Goal: Task Accomplishment & Management: Manage account settings

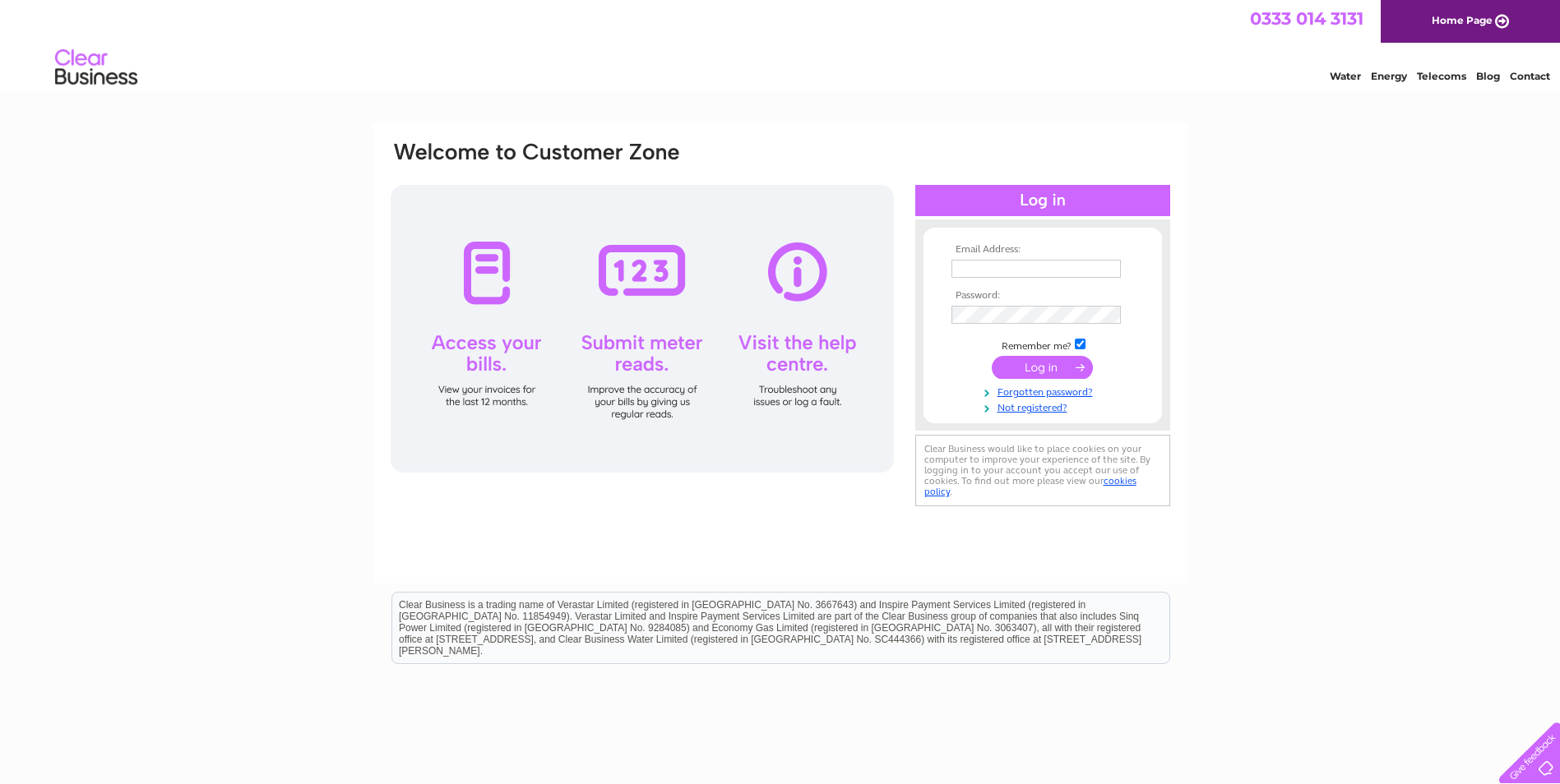
type input "matthew@eatstoats.co.uk"
click at [1028, 368] on input "submit" at bounding box center [1042, 367] width 102 height 23
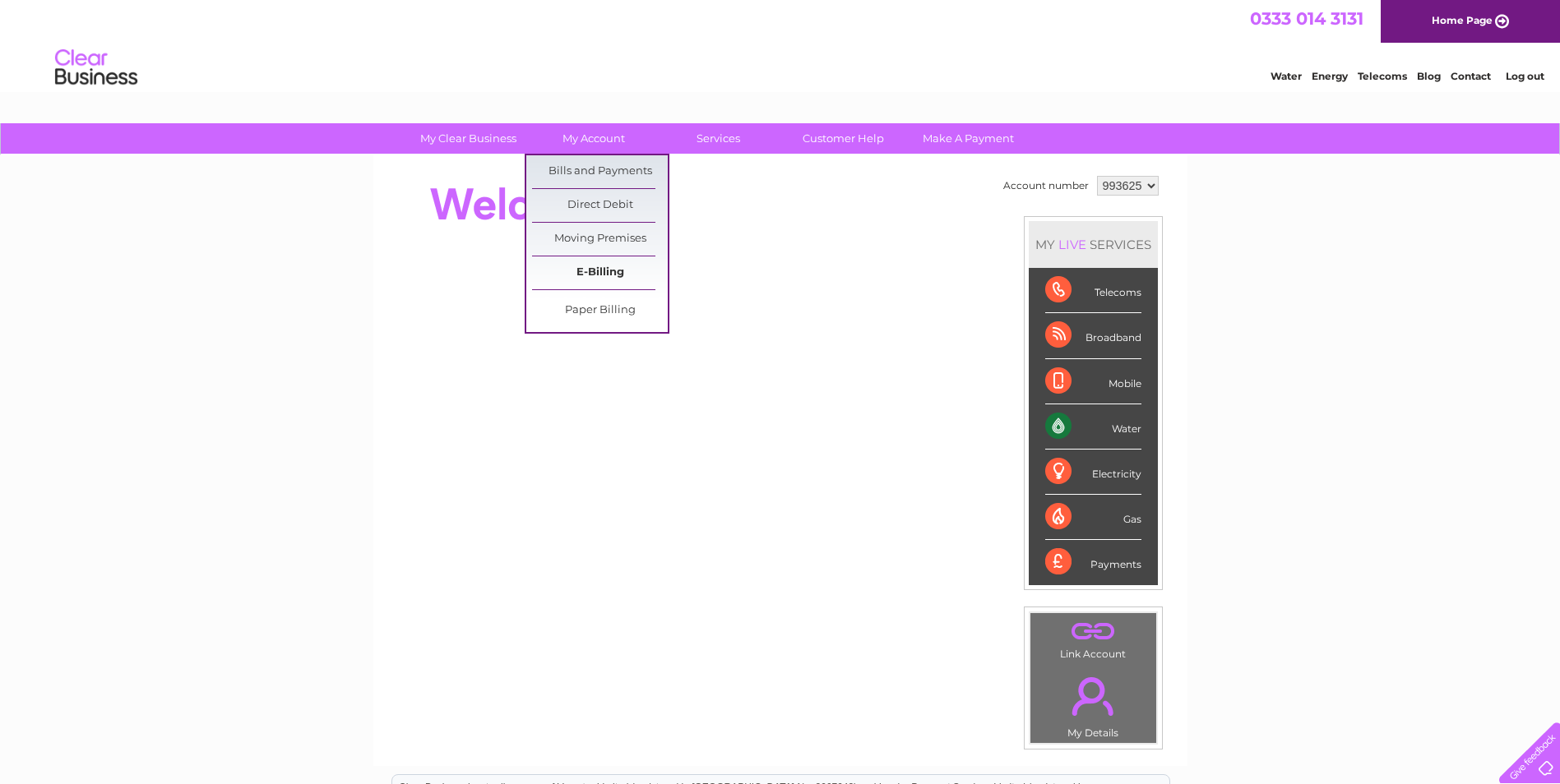
click at [595, 276] on link "E-Billing" at bounding box center [600, 272] width 135 height 33
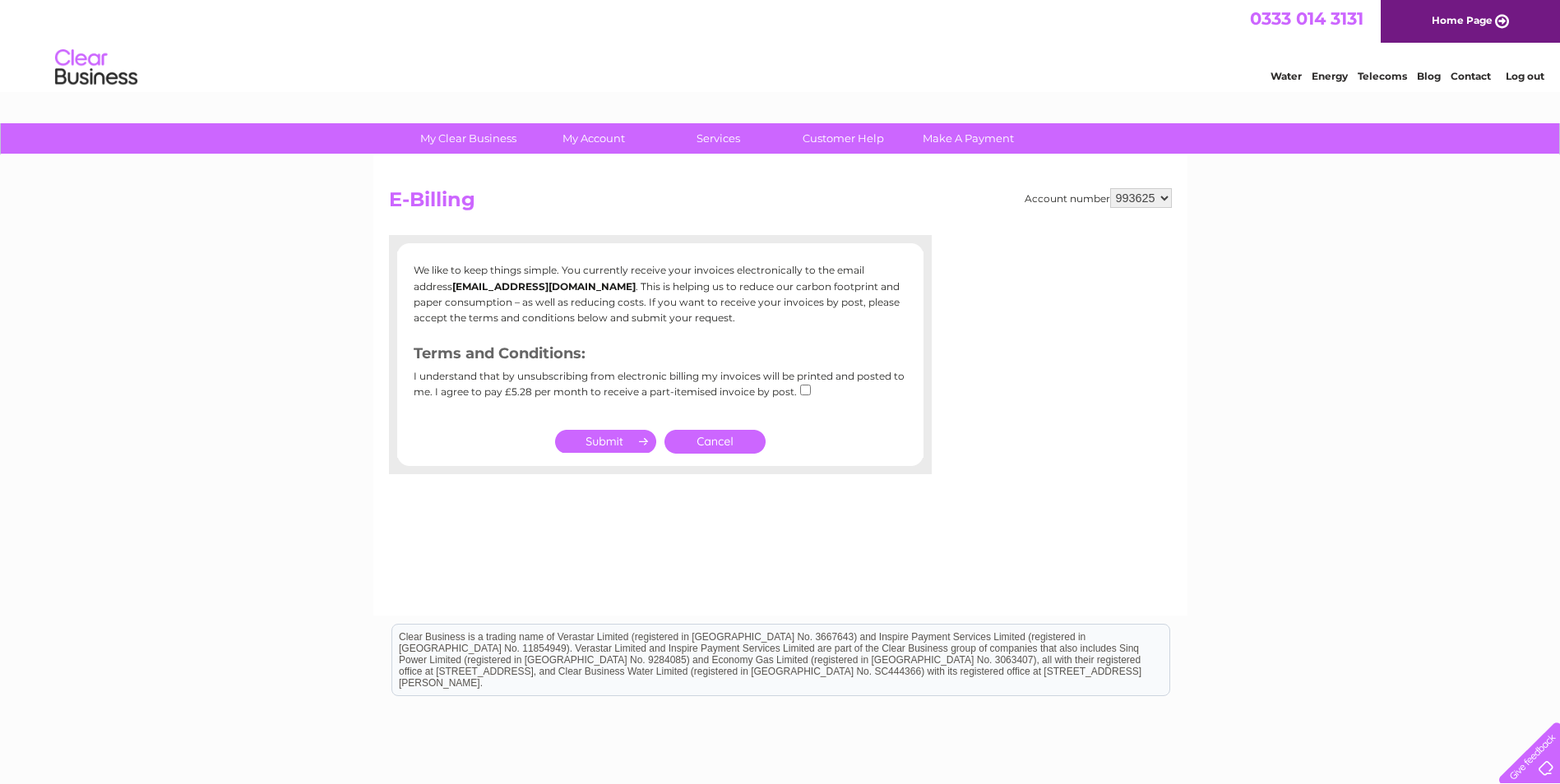
click at [707, 446] on link "Cancel" at bounding box center [715, 441] width 102 height 24
click at [739, 444] on link "Cancel" at bounding box center [715, 441] width 102 height 24
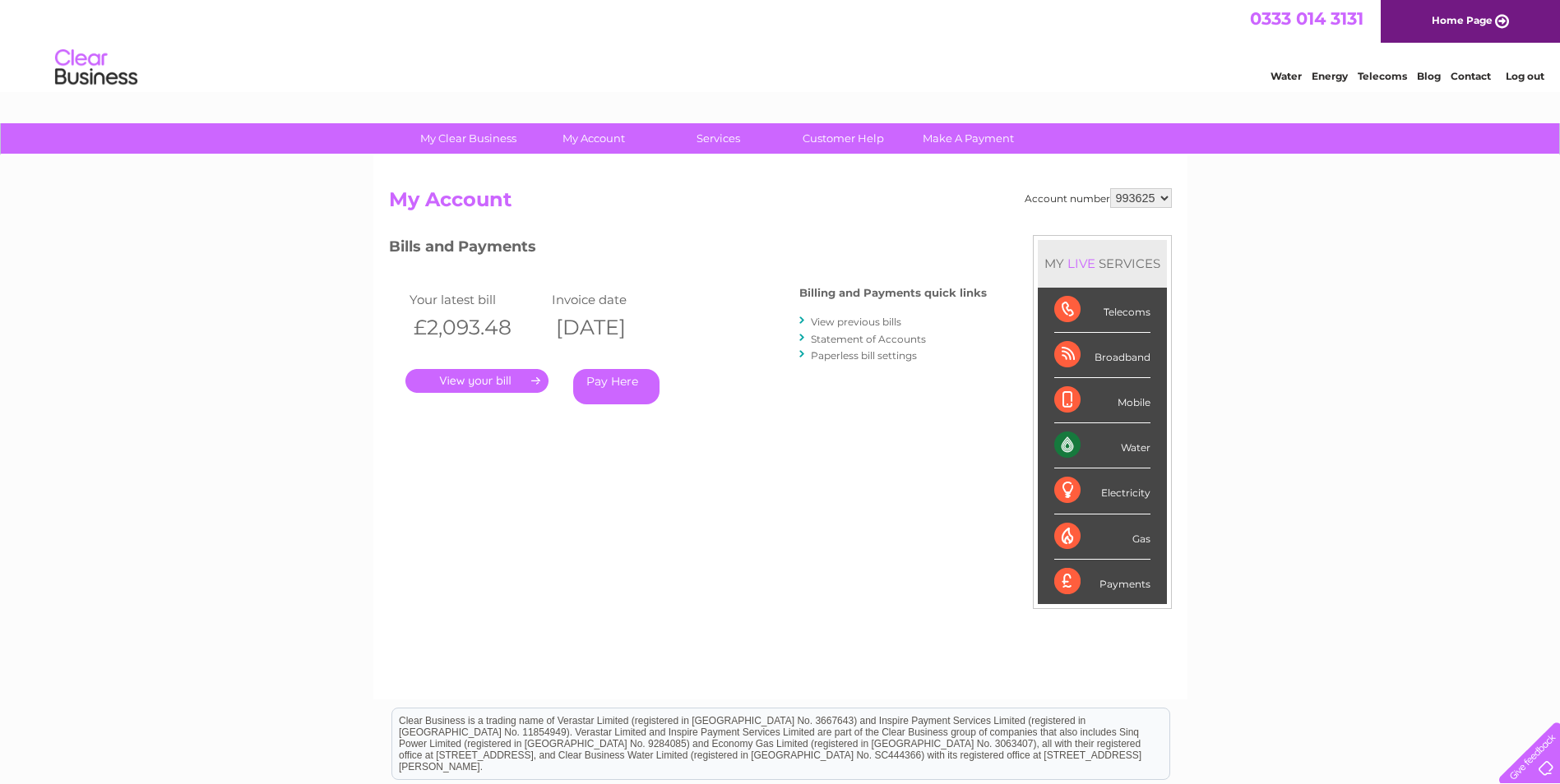
click at [502, 373] on link "." at bounding box center [476, 381] width 143 height 24
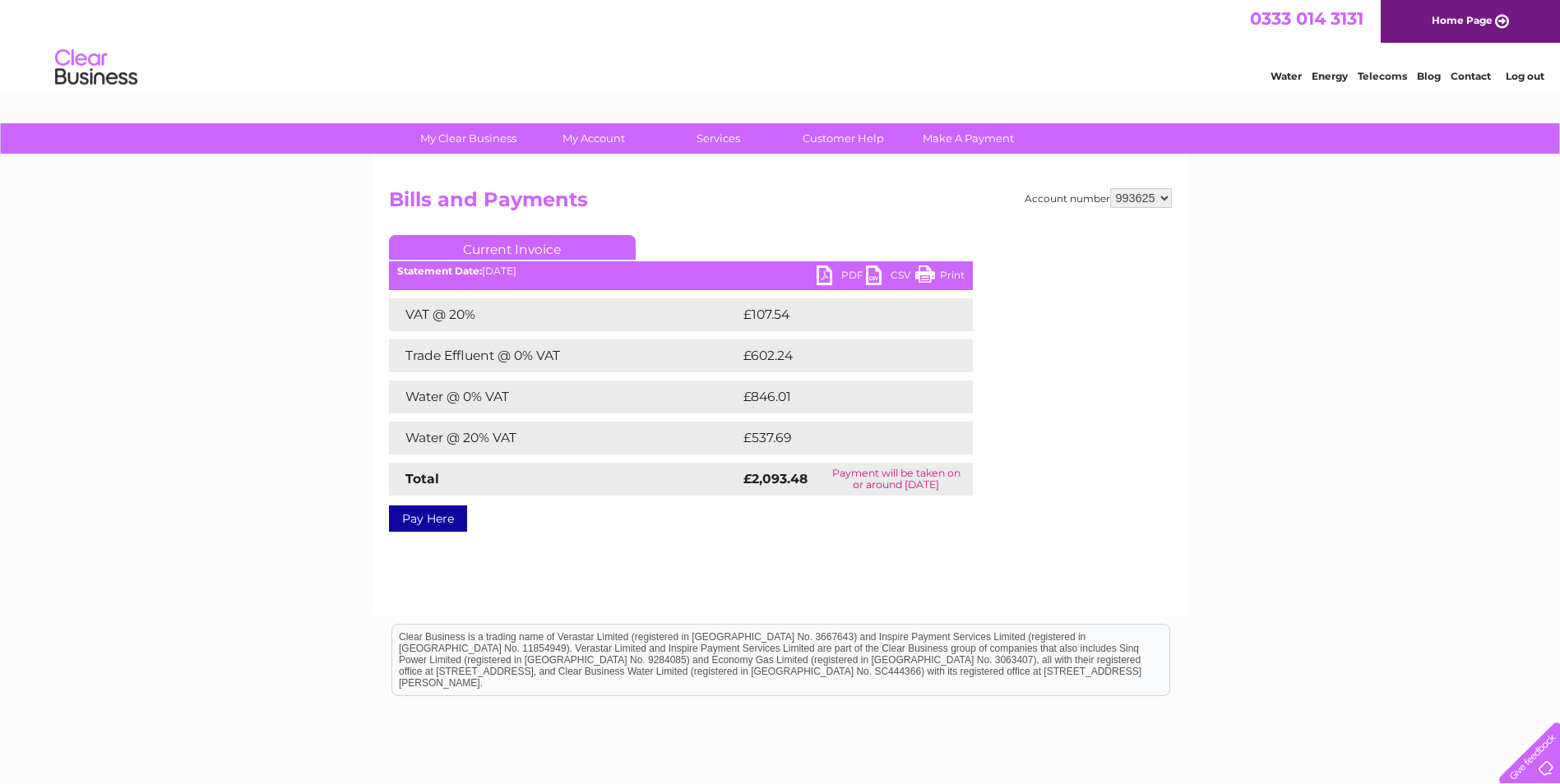
click at [831, 275] on link "PDF" at bounding box center [841, 277] width 49 height 24
